Goal: Navigation & Orientation: Understand site structure

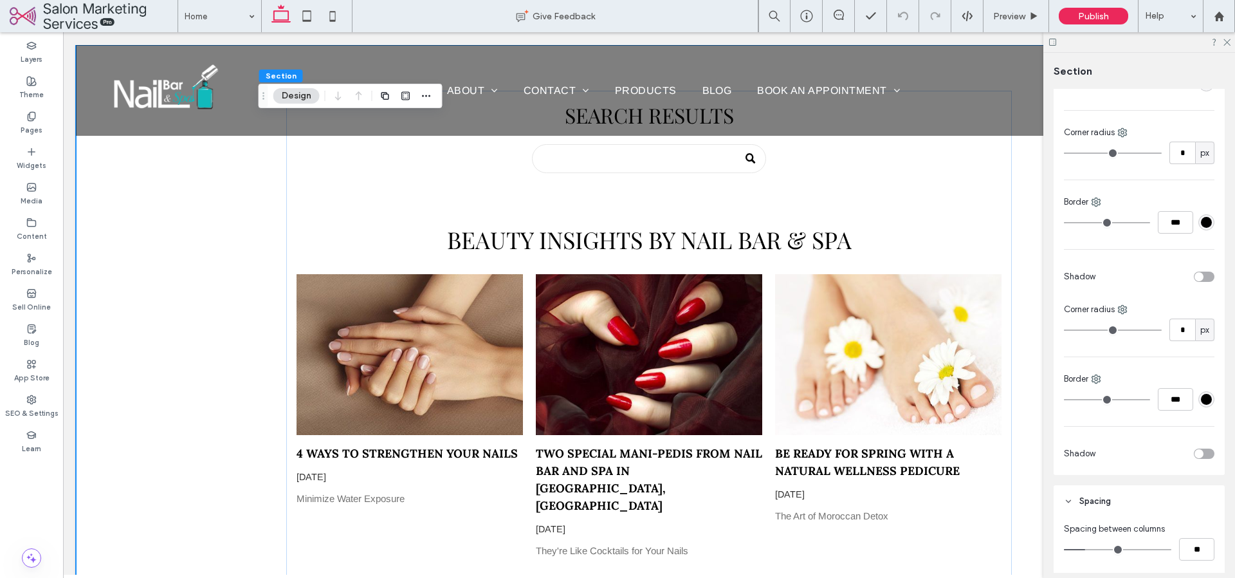
scroll to position [481, 0]
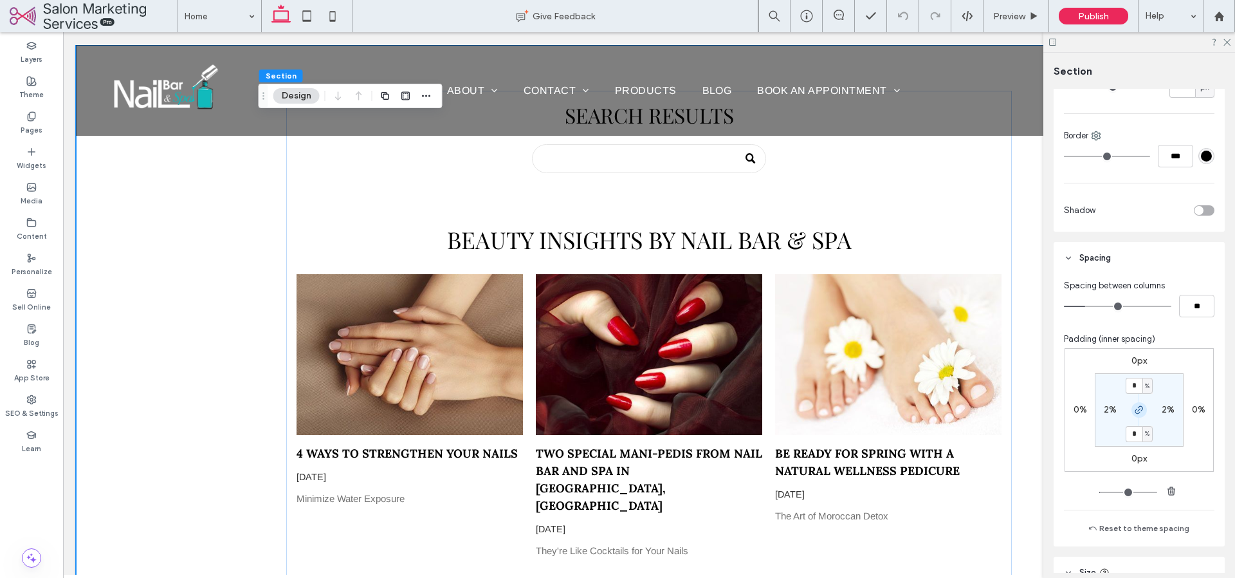
click at [1135, 414] on icon "button" at bounding box center [1139, 410] width 10 height 10
click at [1104, 412] on label "2%" at bounding box center [1110, 409] width 13 height 11
type input "*"
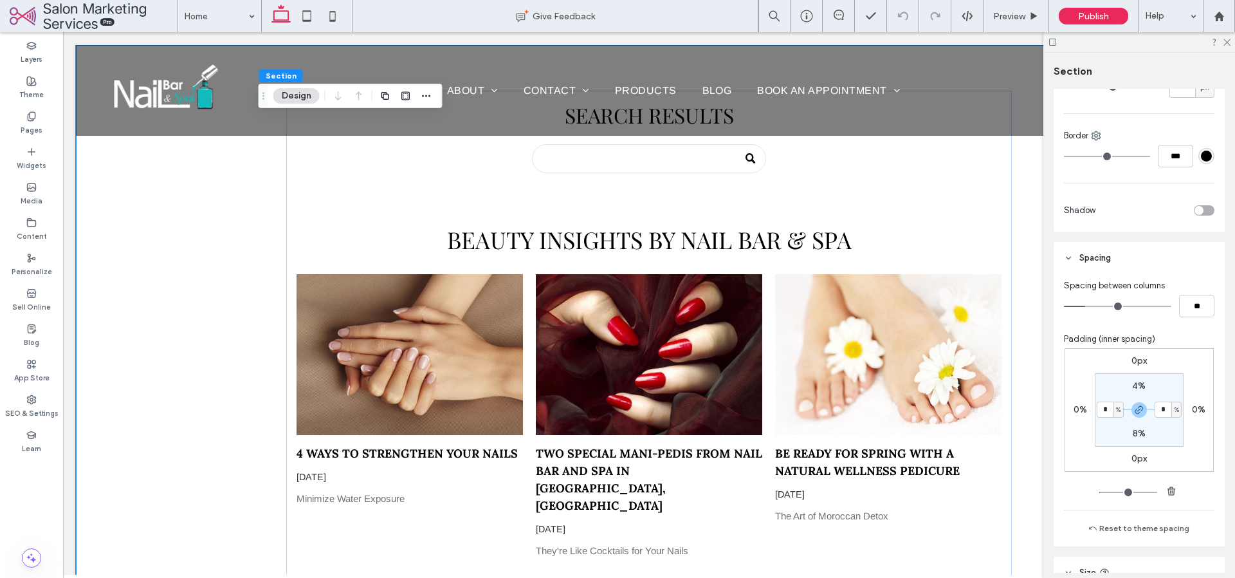
type input "*"
click at [1098, 432] on section "4% * % 8% * %" at bounding box center [1139, 409] width 89 height 73
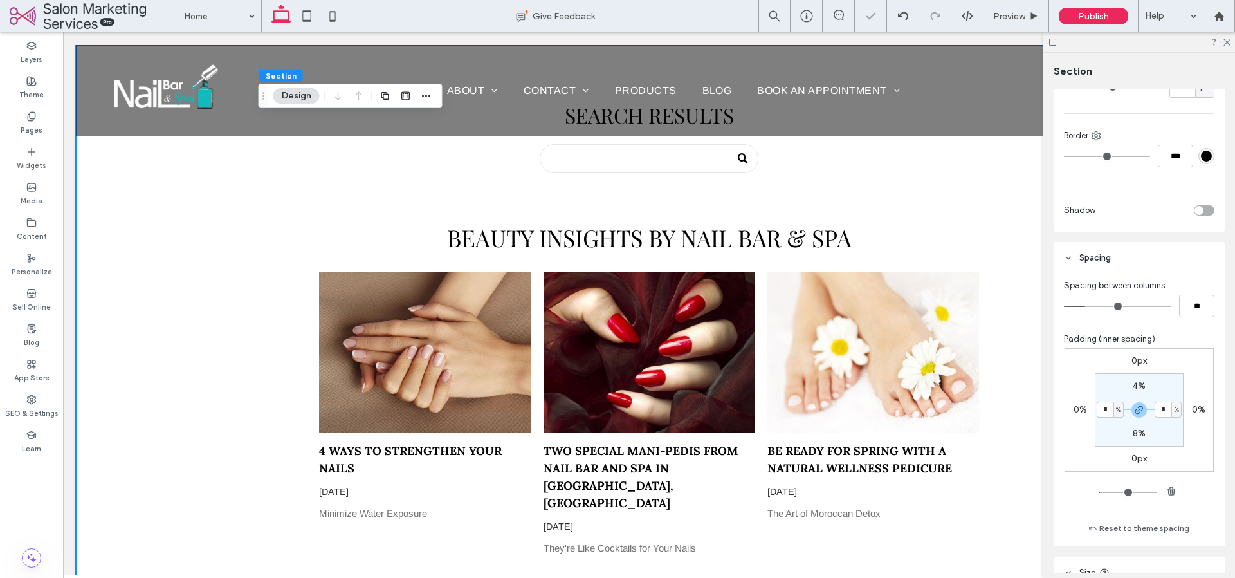
click at [1132, 386] on label "4%" at bounding box center [1139, 385] width 14 height 11
click at [1136, 411] on use "button" at bounding box center [1139, 410] width 8 height 8
click at [1136, 411] on icon "button" at bounding box center [1139, 410] width 10 height 10
click at [1133, 385] on input "*" at bounding box center [1134, 386] width 17 height 16
type input "**"
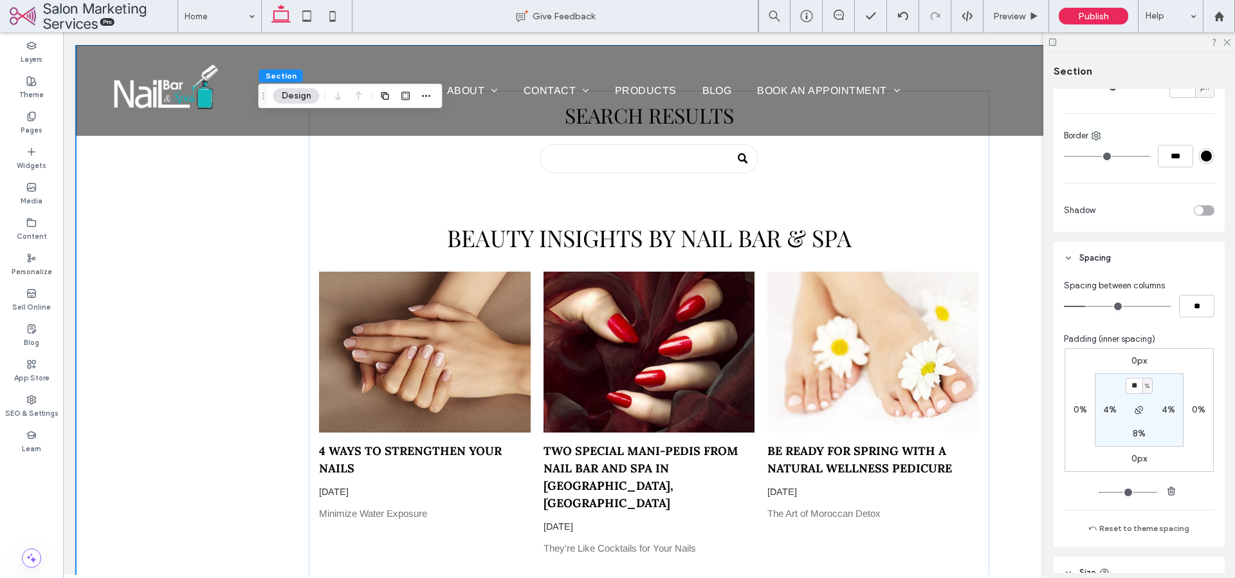
click at [1160, 429] on section "** % 4% 8% 4%" at bounding box center [1139, 409] width 89 height 73
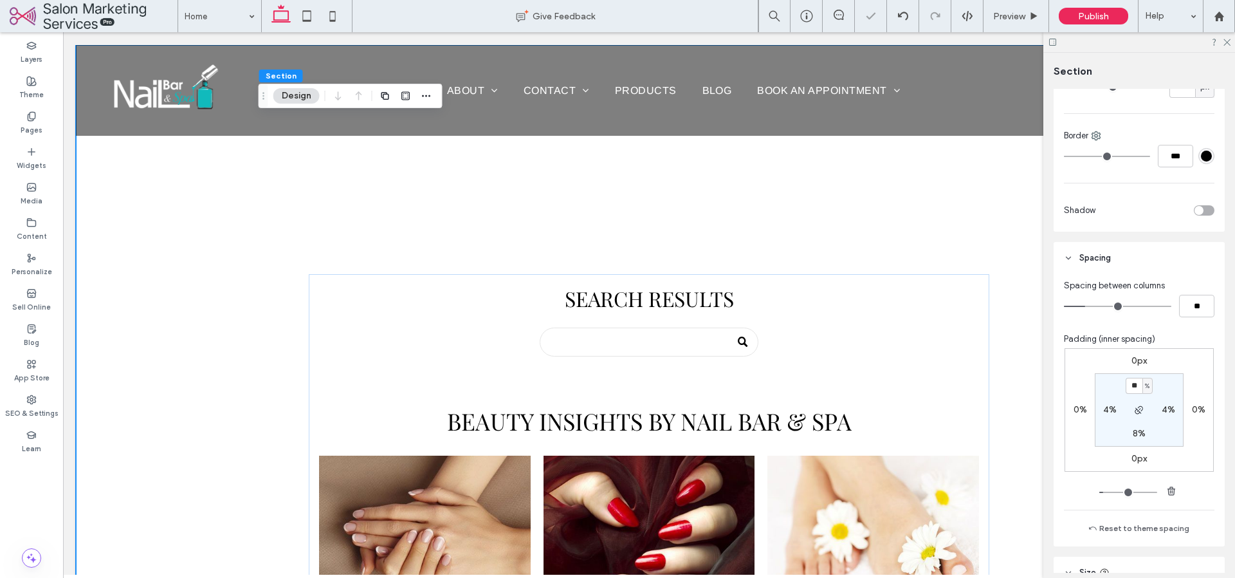
click at [1133, 435] on label "8%" at bounding box center [1139, 433] width 13 height 11
type input "*"
click at [1163, 435] on section "20% 4% * % 4%" at bounding box center [1139, 409] width 89 height 73
click at [1130, 389] on label "20%" at bounding box center [1139, 385] width 19 height 11
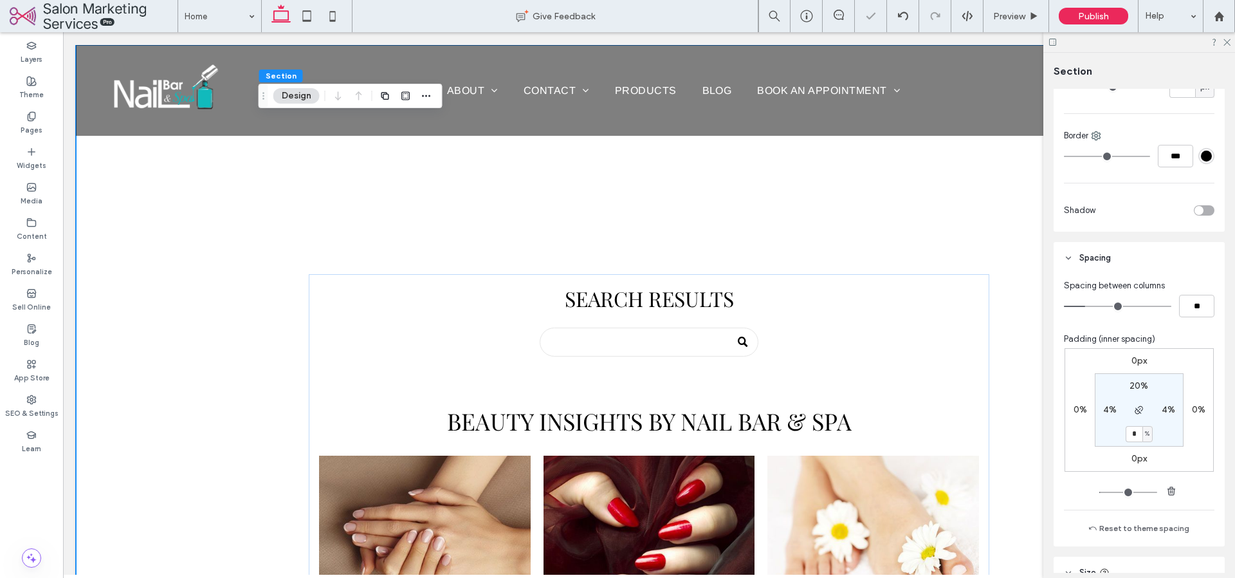
type input "**"
click at [1154, 428] on section "** % 4% 4% 4%" at bounding box center [1139, 409] width 89 height 73
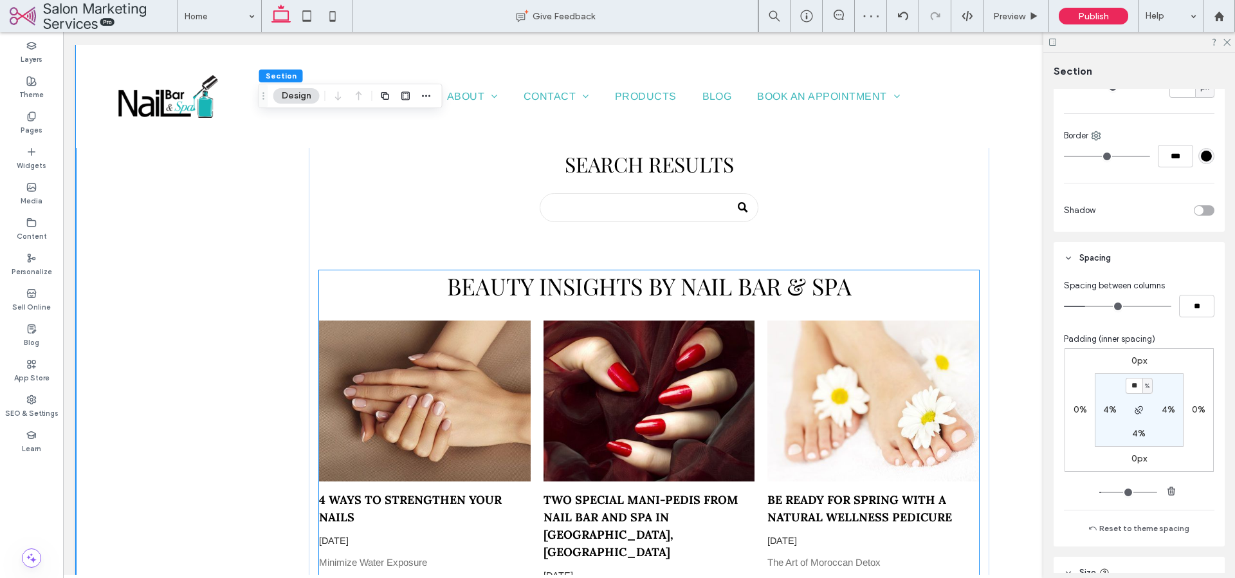
scroll to position [0, 0]
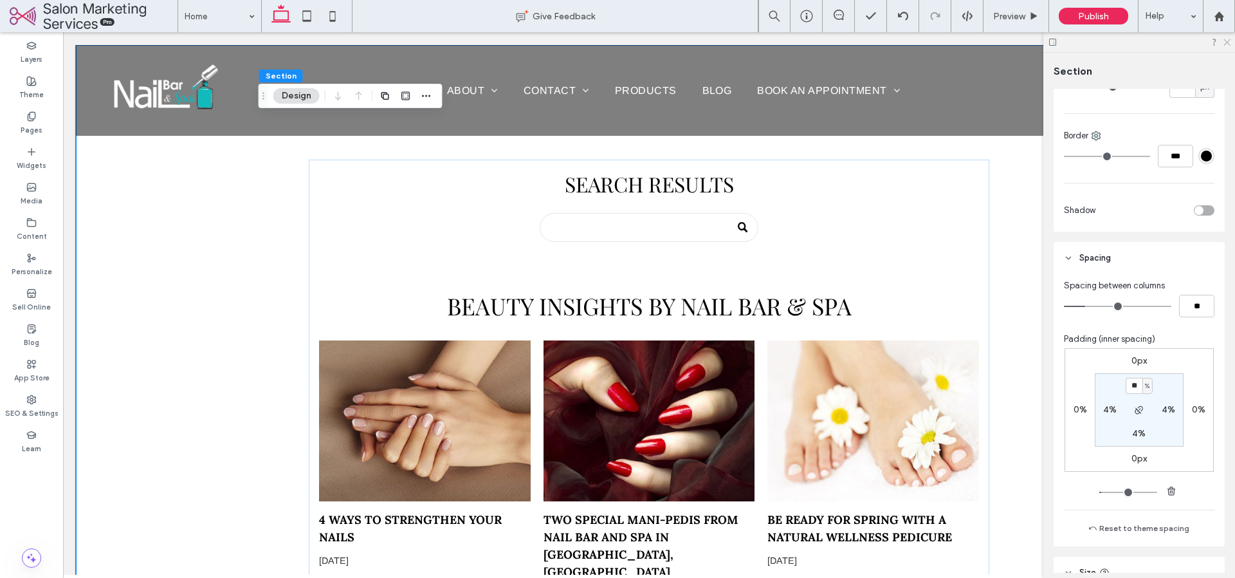
click at [1228, 39] on icon at bounding box center [1226, 41] width 8 height 8
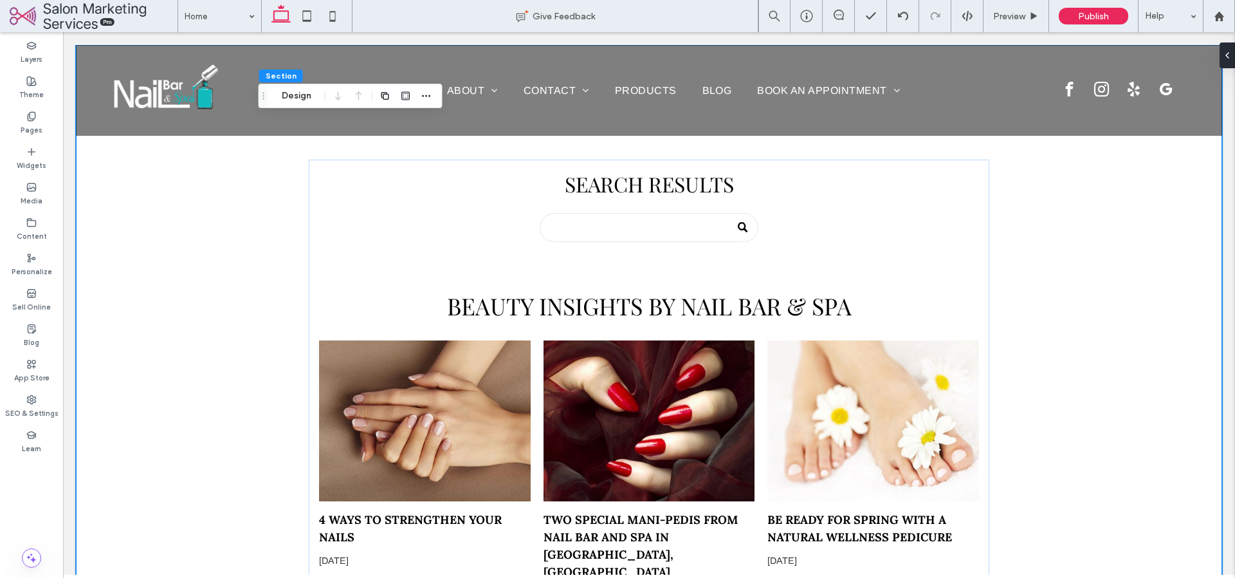
click at [29, 123] on label "Pages" at bounding box center [32, 129] width 22 height 14
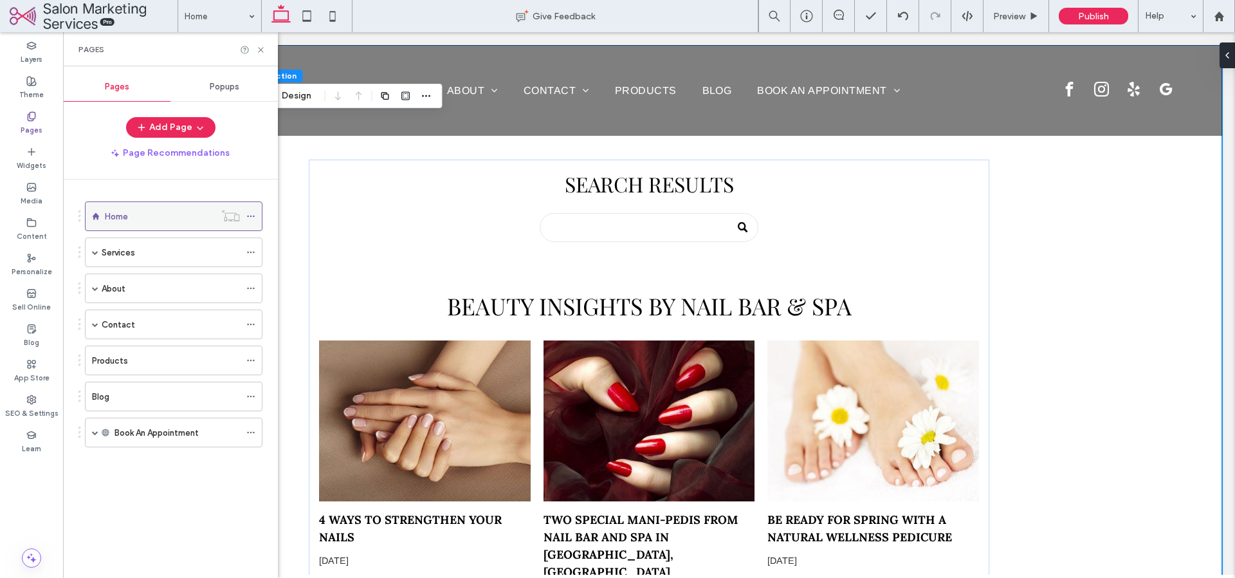
click at [133, 219] on div "Home" at bounding box center [160, 217] width 110 height 14
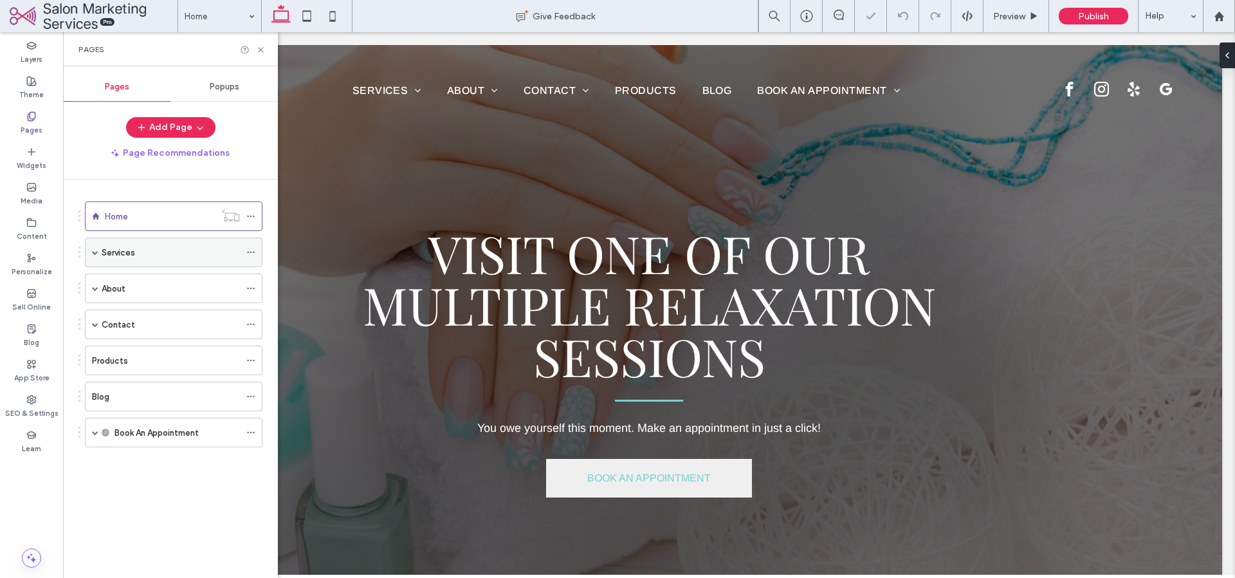
click at [135, 251] on div "Services" at bounding box center [171, 253] width 138 height 14
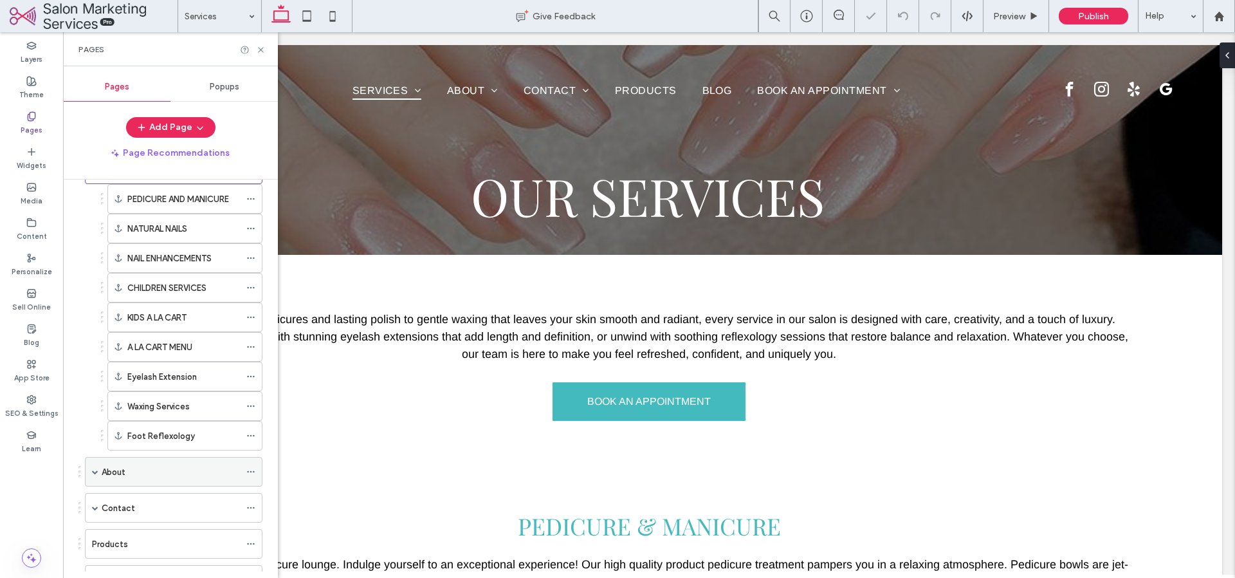
scroll to position [90, 0]
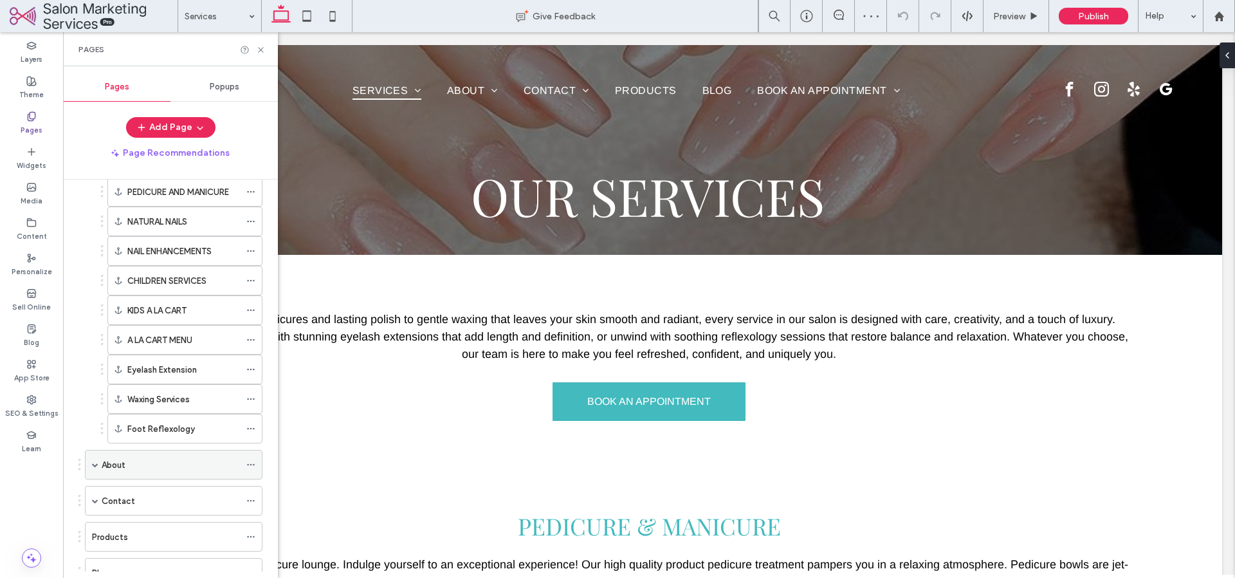
click at [167, 458] on div "About" at bounding box center [171, 465] width 138 height 14
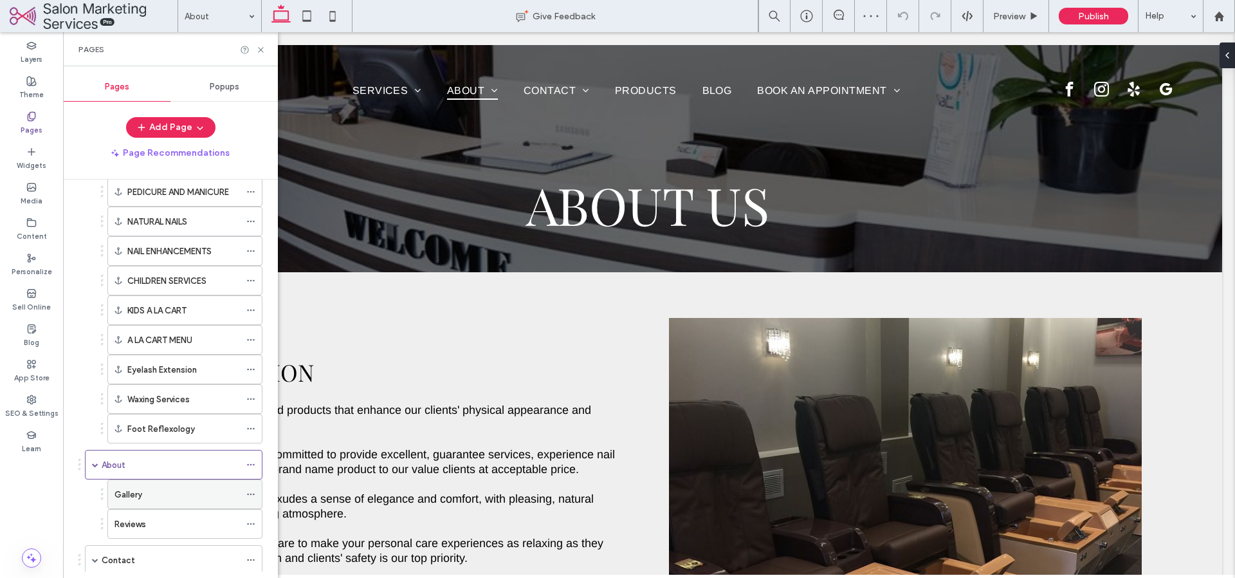
click at [175, 493] on div "Gallery" at bounding box center [177, 495] width 125 height 14
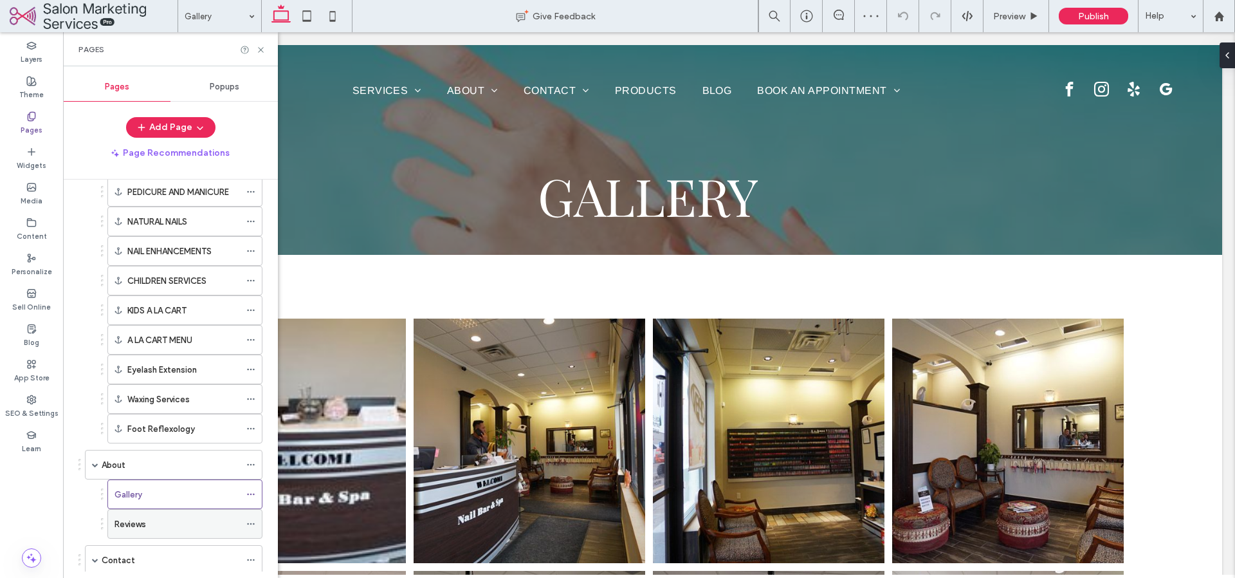
click at [174, 515] on div "Reviews" at bounding box center [177, 524] width 125 height 28
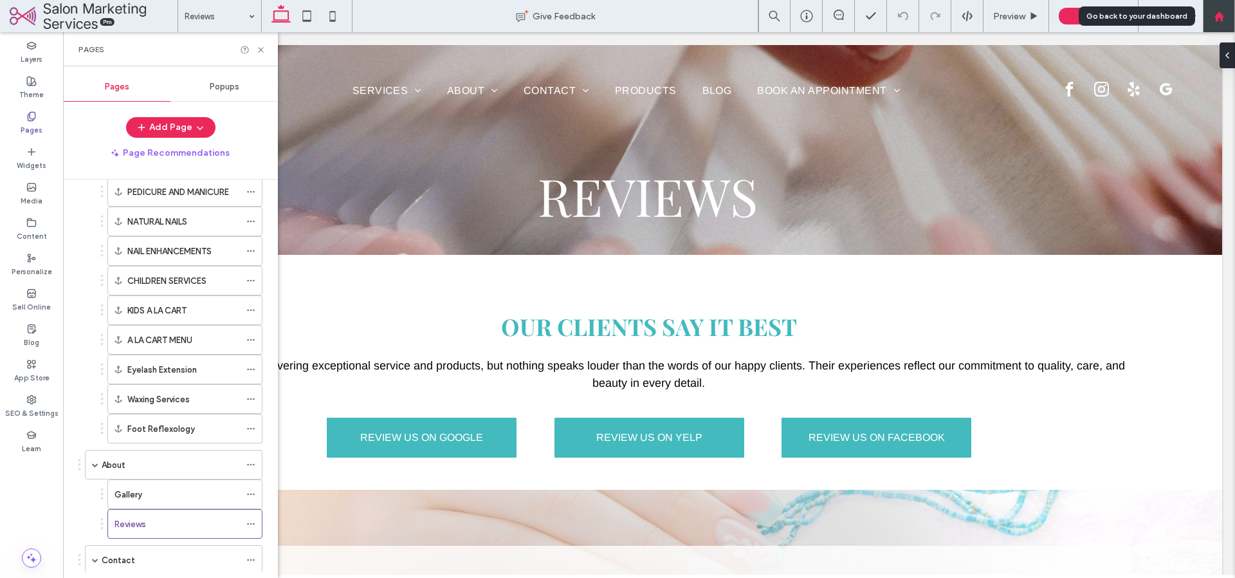
click at [1217, 18] on use at bounding box center [1219, 16] width 10 height 10
